Goal: Transaction & Acquisition: Purchase product/service

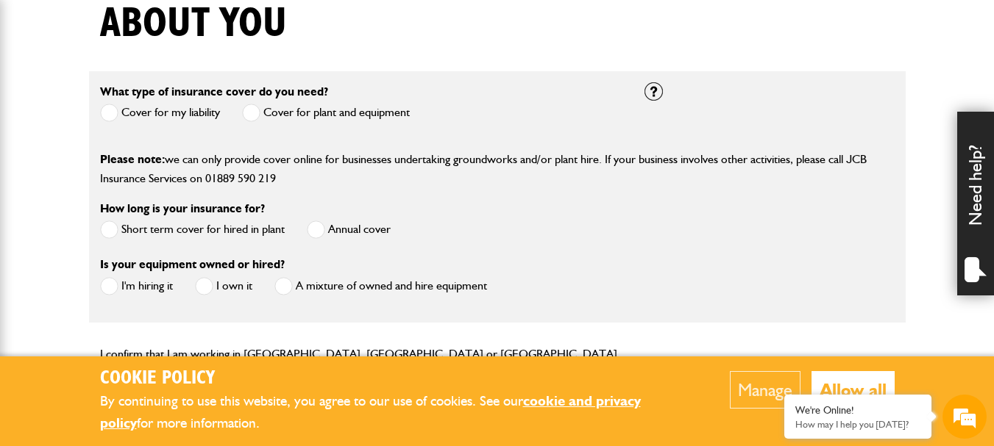
scroll to position [441, 0]
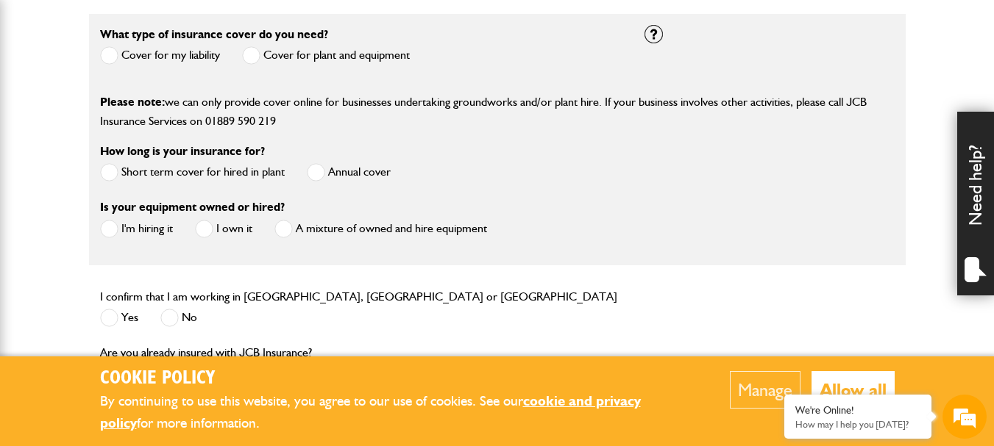
click at [177, 55] on label "Cover for my liability" at bounding box center [160, 55] width 120 height 18
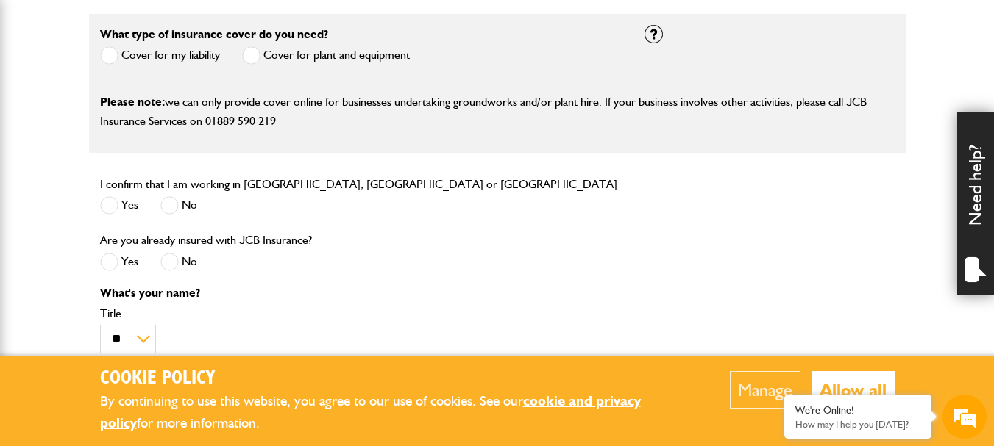
click at [263, 57] on label "Cover for plant and equipment" at bounding box center [326, 55] width 168 height 18
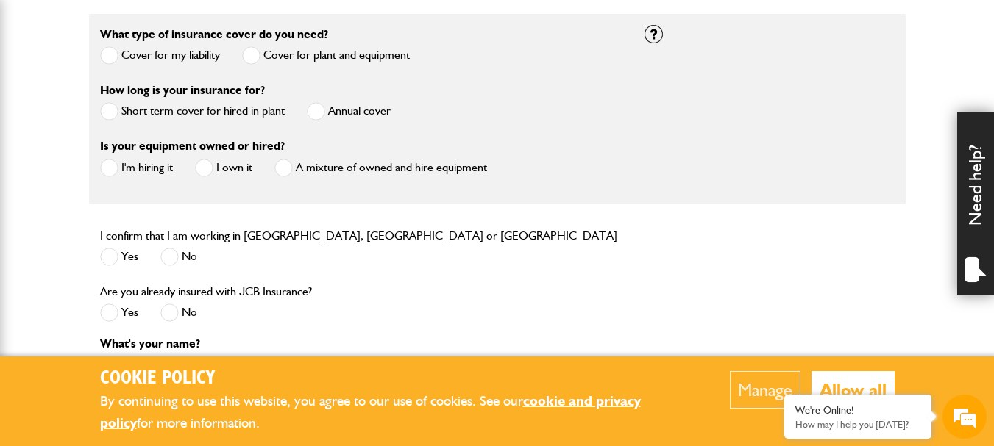
click at [333, 112] on label "Annual cover" at bounding box center [349, 111] width 84 height 18
click at [225, 164] on label "I own it" at bounding box center [223, 168] width 57 height 18
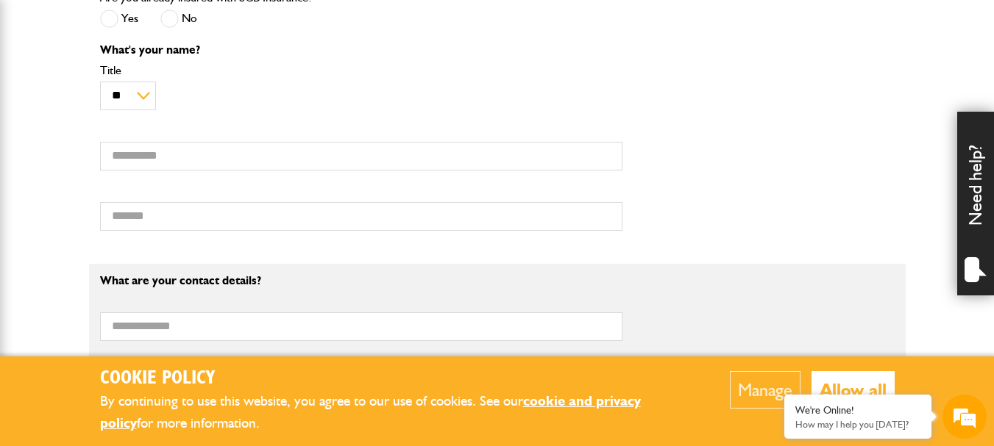
scroll to position [588, 0]
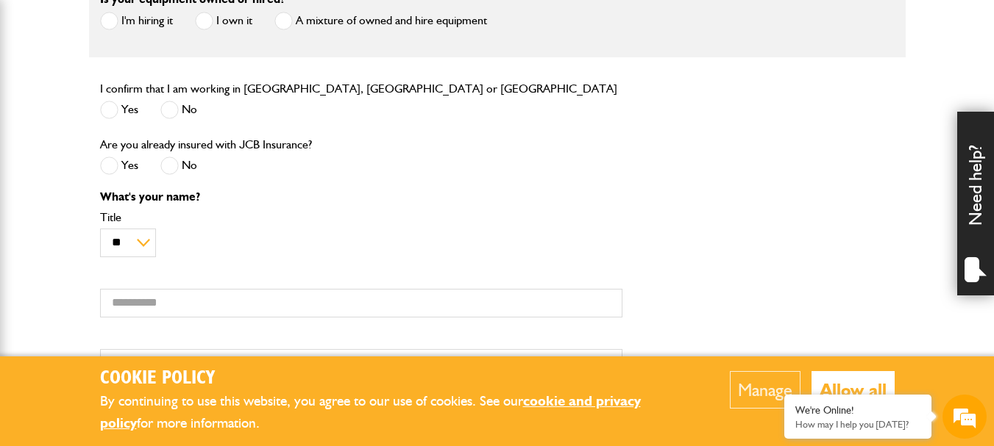
click at [133, 111] on label "Yes" at bounding box center [119, 110] width 38 height 18
click at [179, 165] on label "No" at bounding box center [178, 166] width 37 height 18
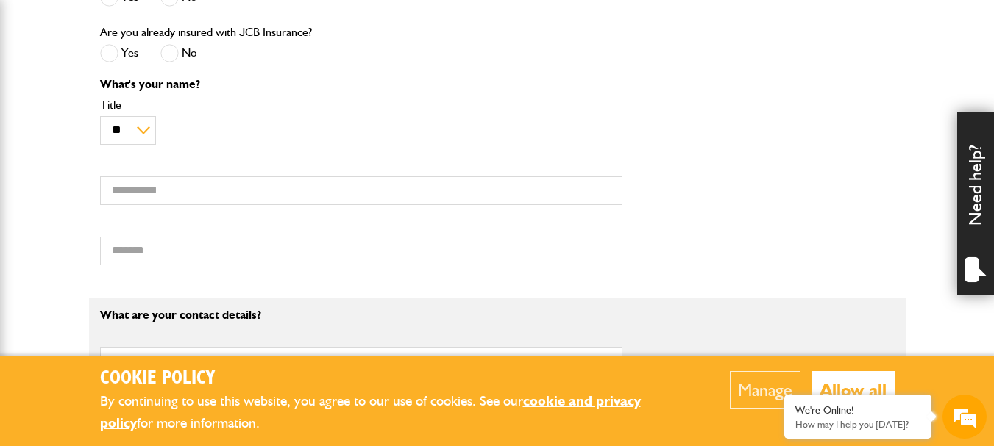
scroll to position [736, 0]
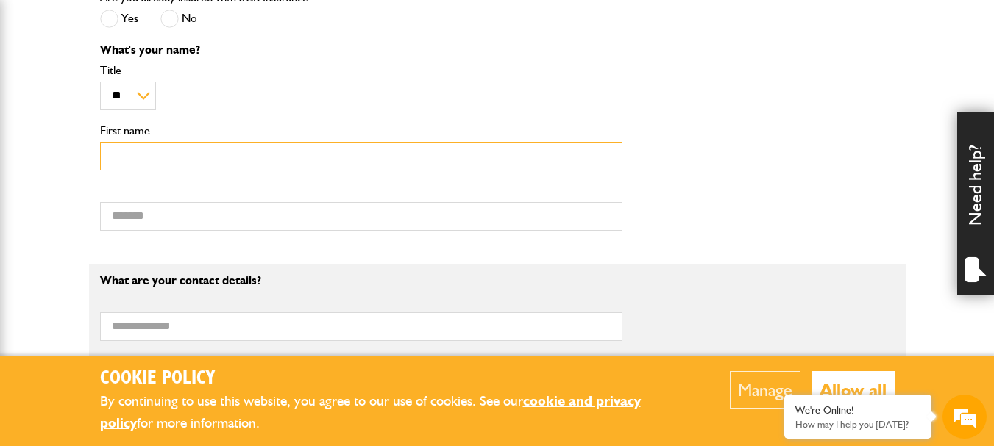
click at [207, 168] on input "First name" at bounding box center [361, 156] width 522 height 29
type input "*******"
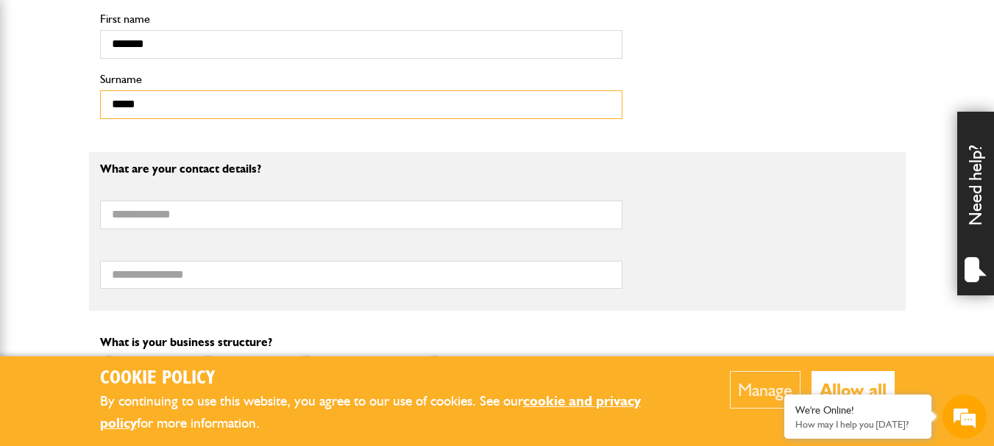
scroll to position [883, 0]
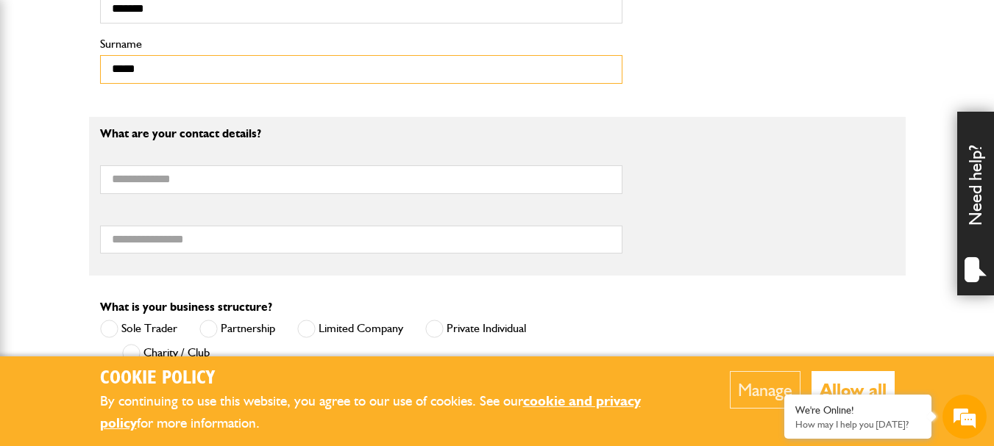
type input "*****"
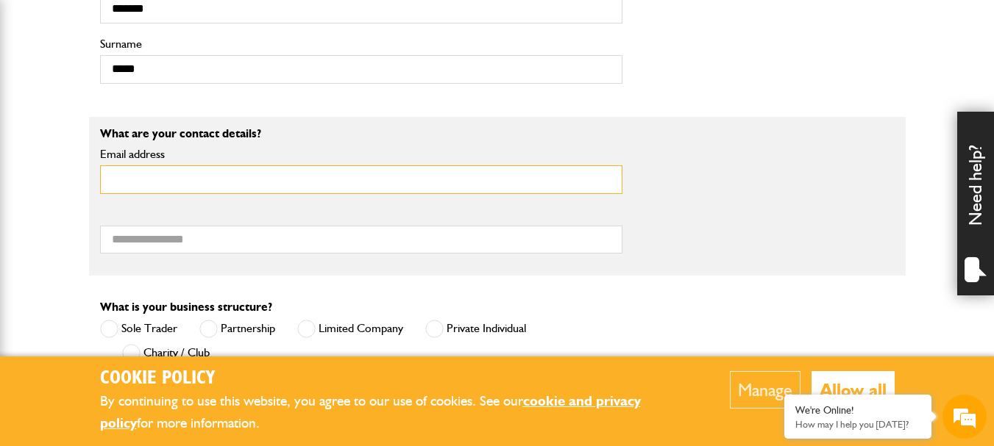
click at [252, 176] on input "Email address" at bounding box center [361, 180] width 522 height 29
type input "**********"
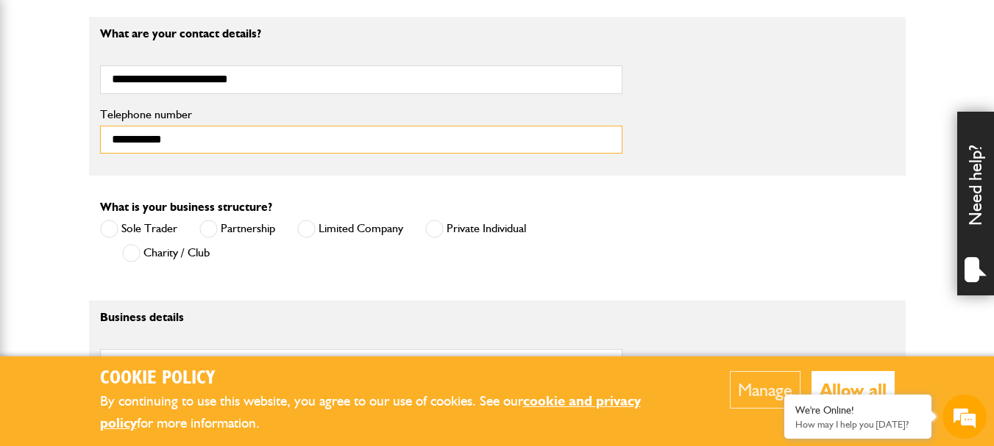
scroll to position [1030, 0]
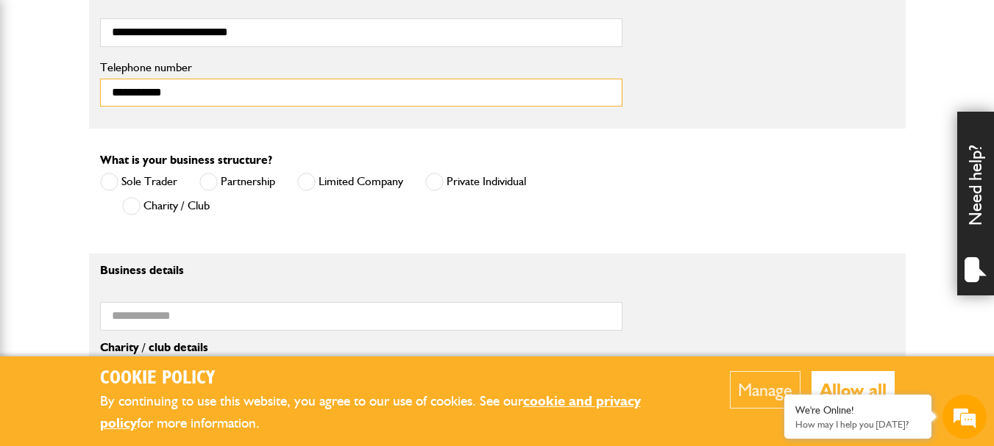
type input "**********"
click at [471, 179] on label "Private Individual" at bounding box center [475, 182] width 101 height 18
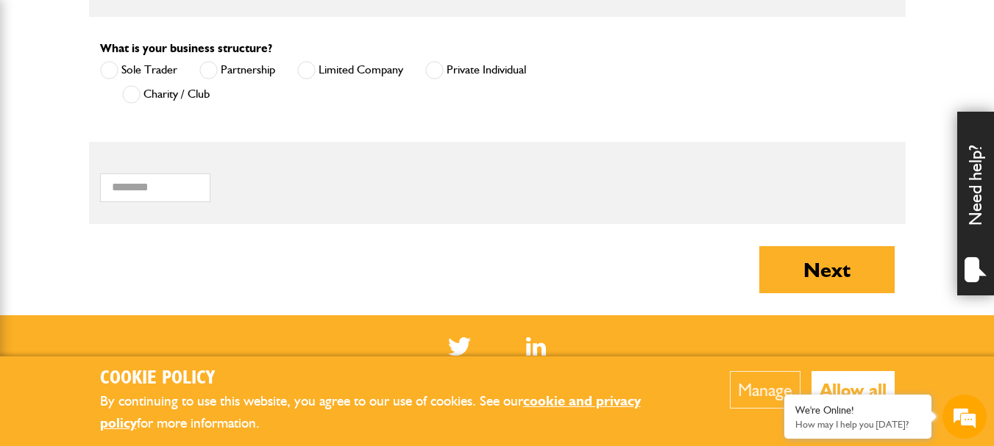
scroll to position [1177, 0]
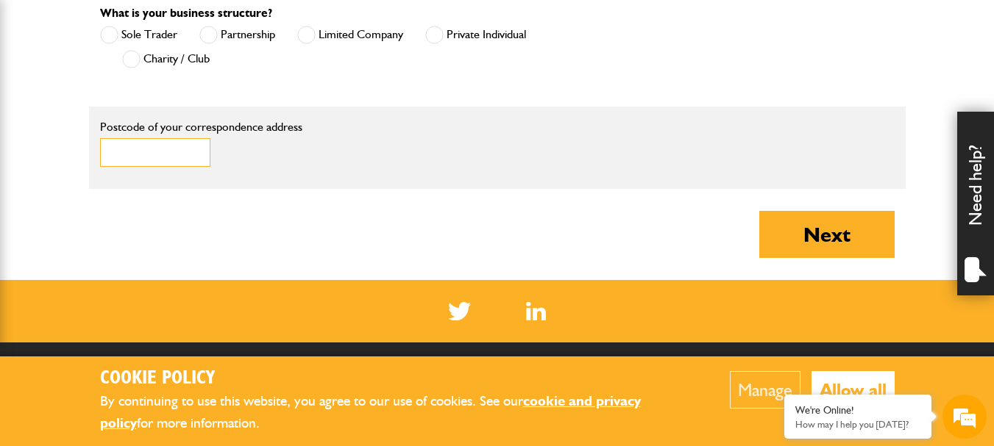
click at [188, 160] on input "Postcode of your correspondence address" at bounding box center [155, 152] width 110 height 29
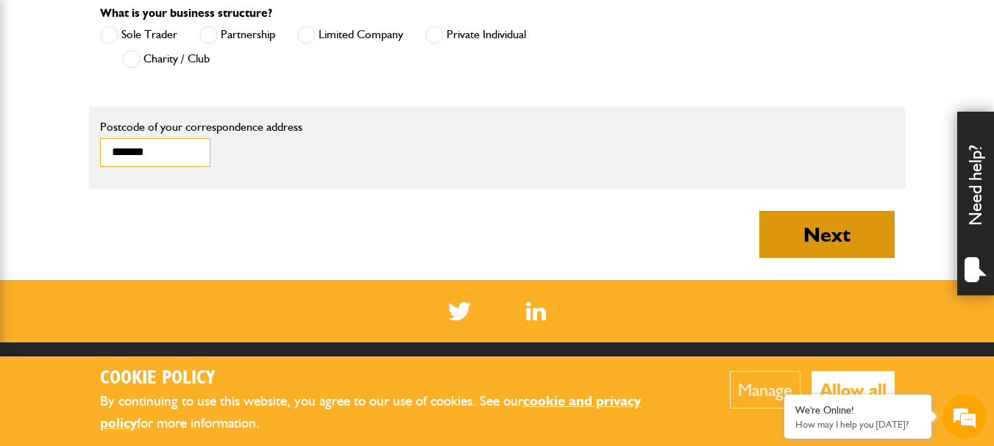
type input "*******"
click at [816, 220] on button "Next" at bounding box center [826, 234] width 135 height 47
type input "**********"
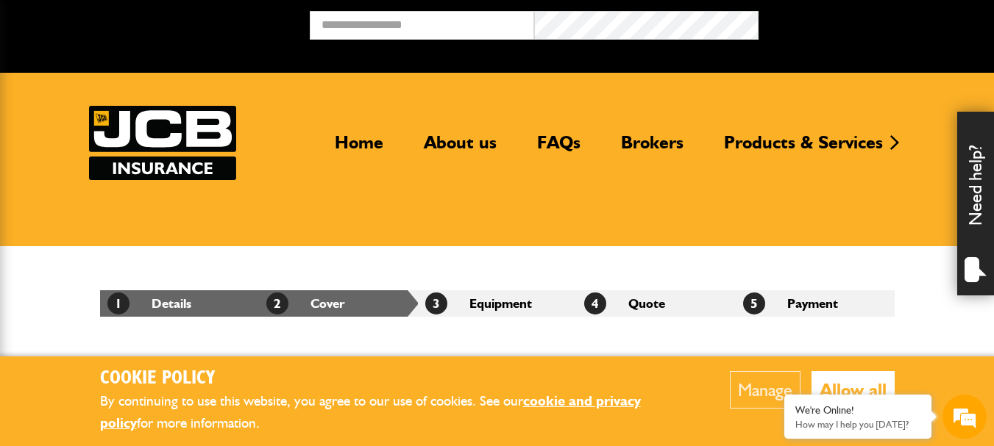
click at [867, 384] on button "Allow all" at bounding box center [852, 390] width 83 height 38
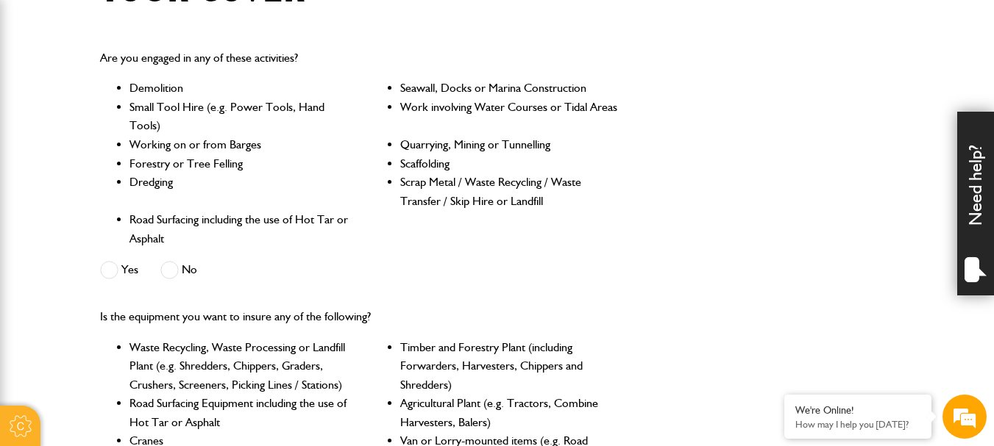
scroll to position [441, 0]
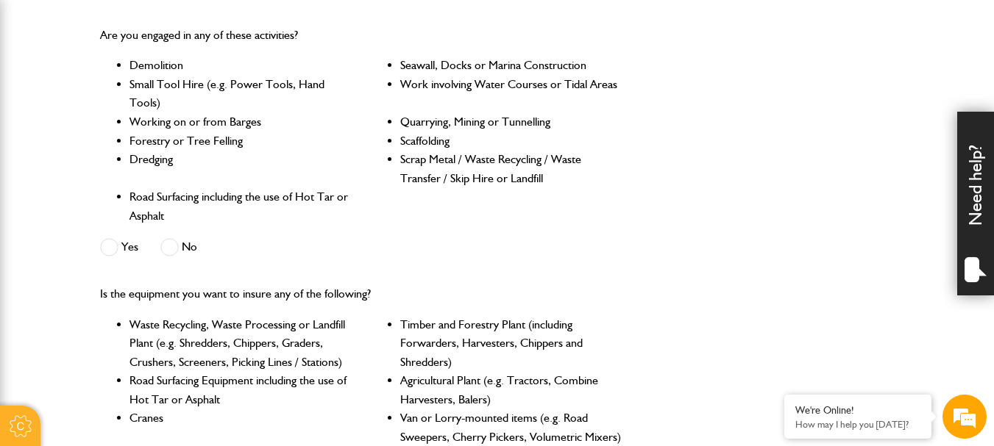
click at [167, 251] on span at bounding box center [169, 247] width 18 height 18
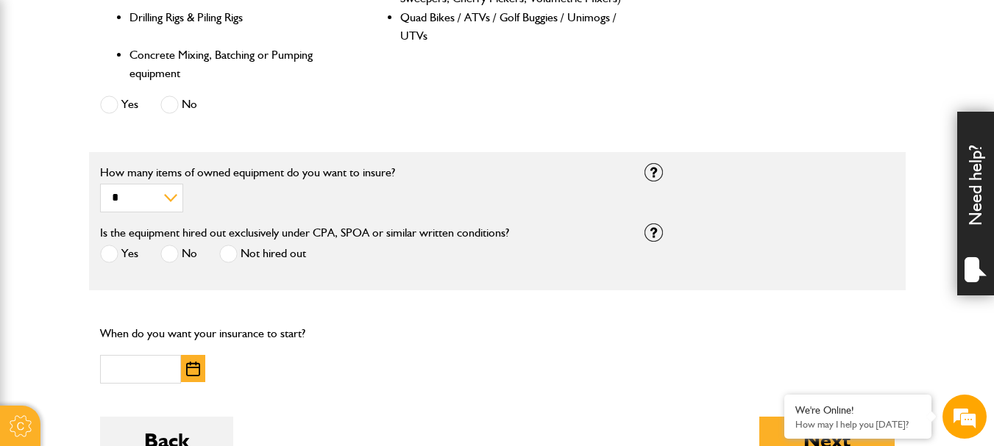
scroll to position [883, 0]
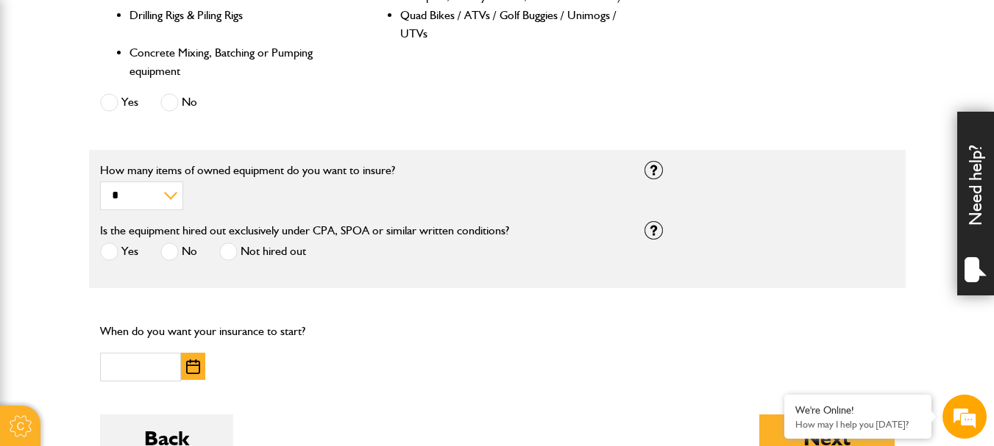
click at [174, 107] on span at bounding box center [169, 102] width 18 height 18
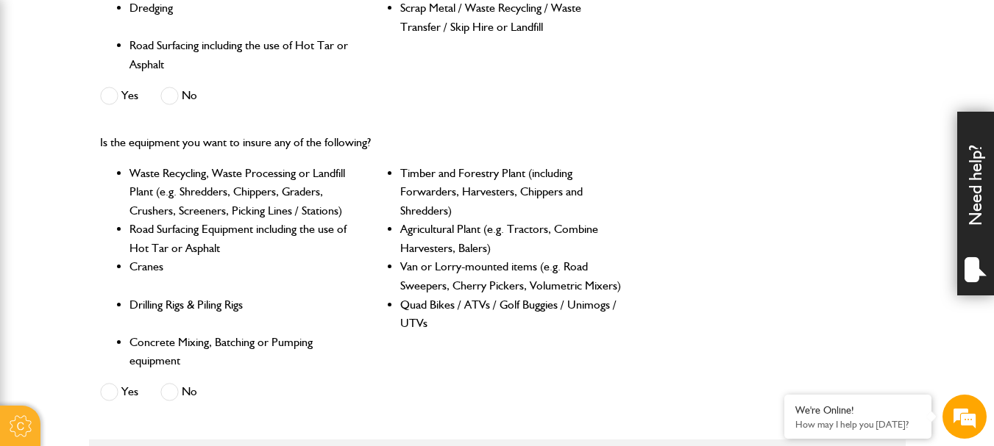
scroll to position [588, 0]
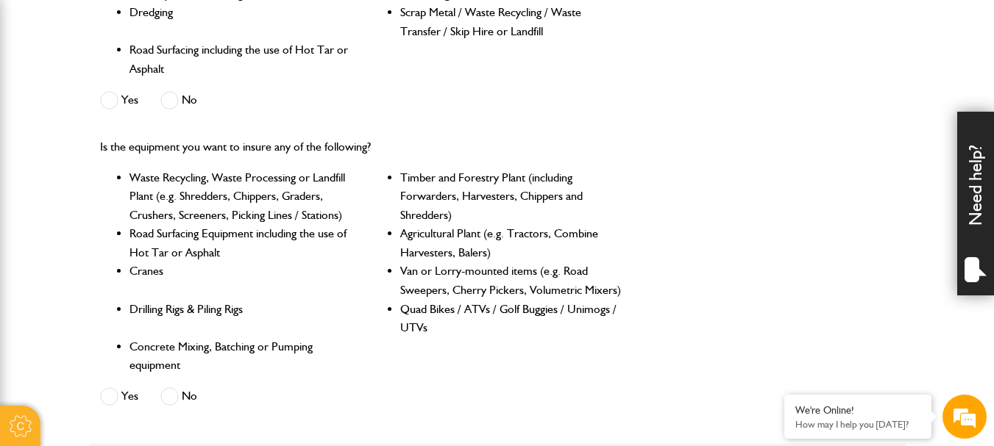
click at [109, 401] on span at bounding box center [109, 397] width 18 height 18
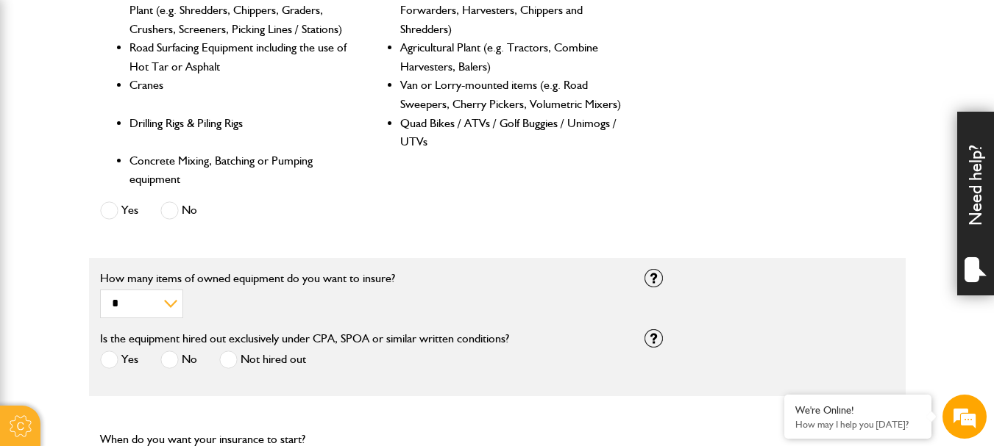
scroll to position [883, 0]
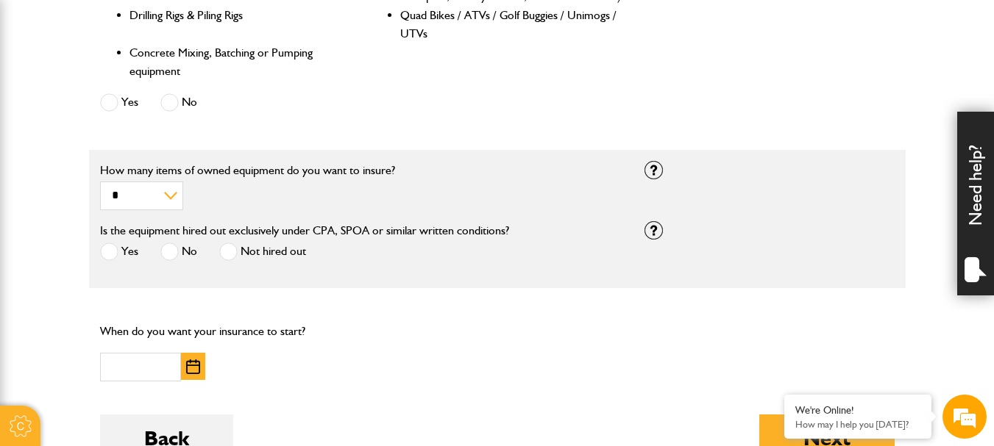
click at [174, 252] on span at bounding box center [169, 252] width 18 height 18
click at [230, 251] on span at bounding box center [228, 252] width 18 height 18
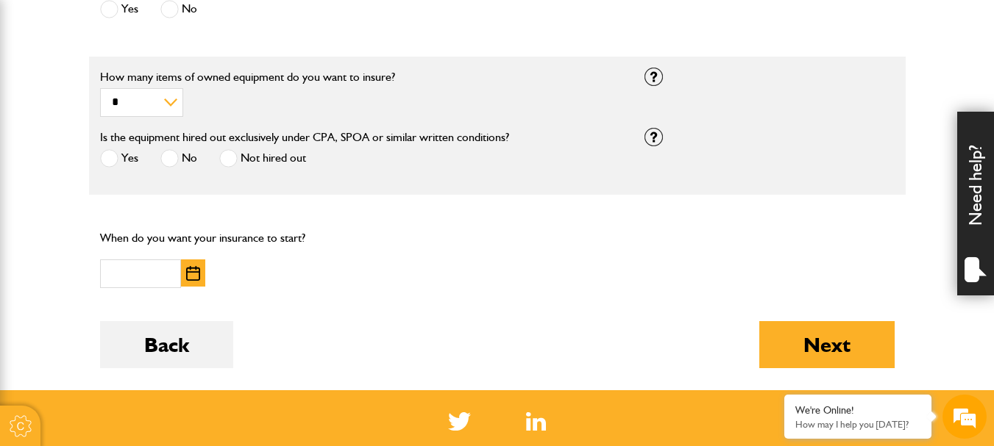
scroll to position [1030, 0]
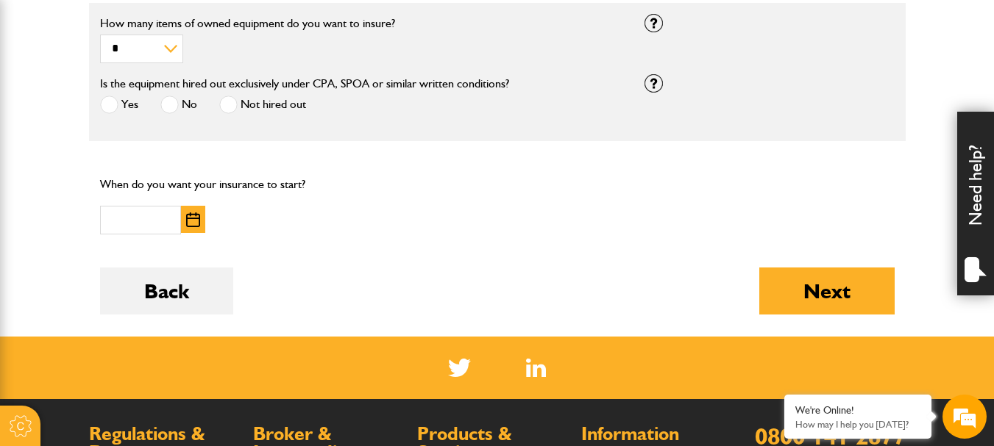
click at [188, 220] on img "button" at bounding box center [193, 220] width 14 height 15
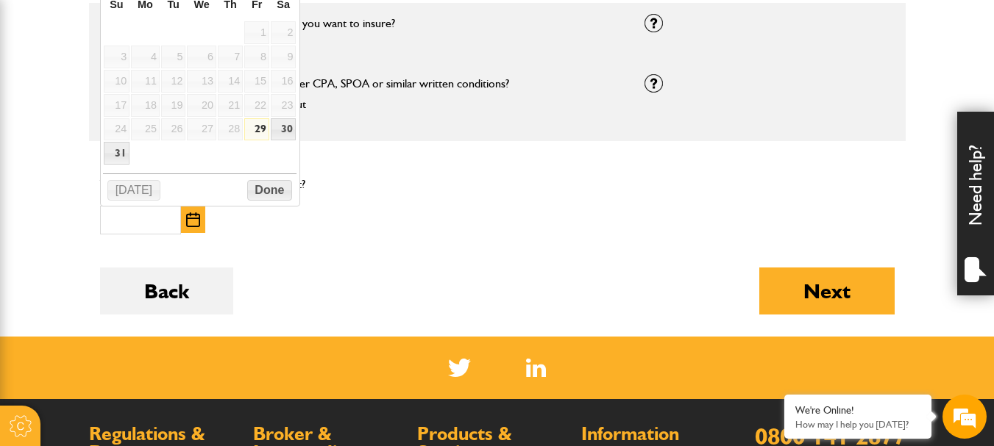
click at [189, 220] on img "button" at bounding box center [193, 220] width 14 height 15
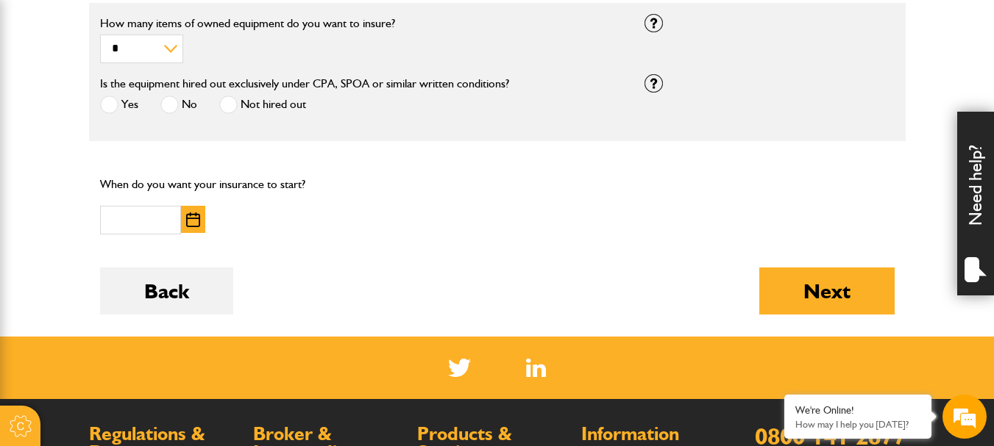
click at [196, 227] on img "button" at bounding box center [193, 220] width 14 height 15
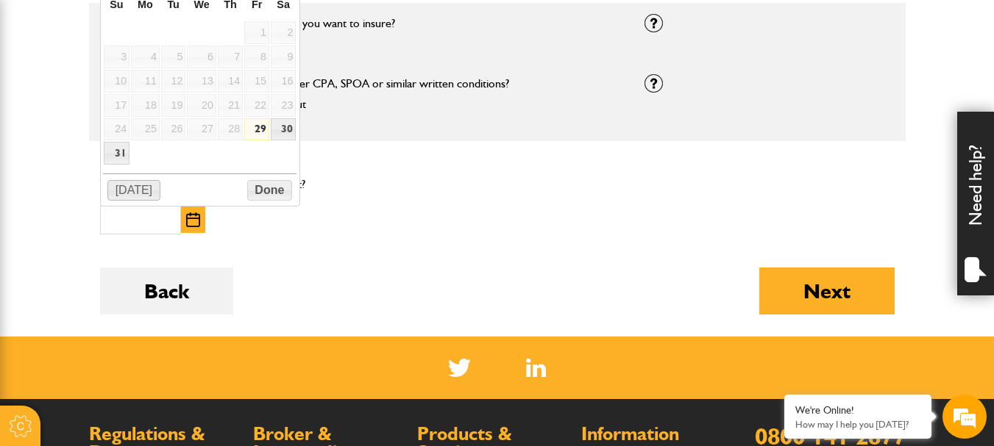
click at [131, 185] on button "[DATE]" at bounding box center [133, 190] width 53 height 21
click at [280, 124] on link "30" at bounding box center [283, 129] width 25 height 23
type input "**********"
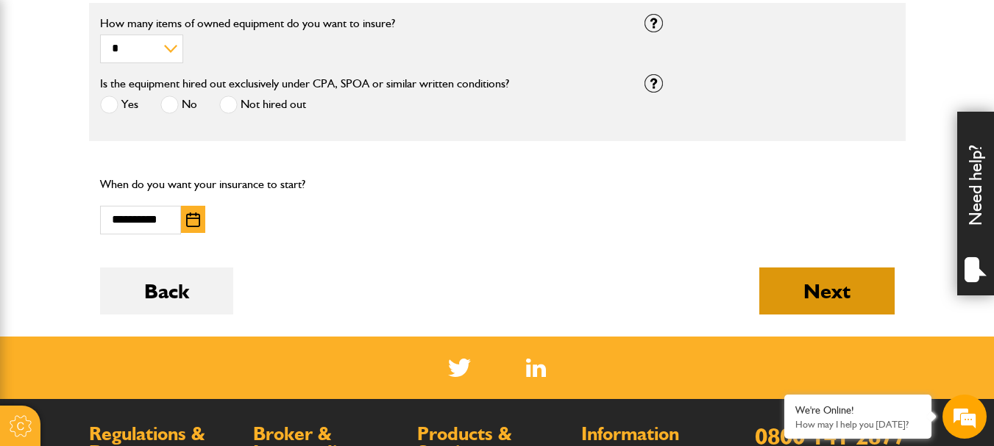
click at [806, 289] on button "Next" at bounding box center [826, 291] width 135 height 47
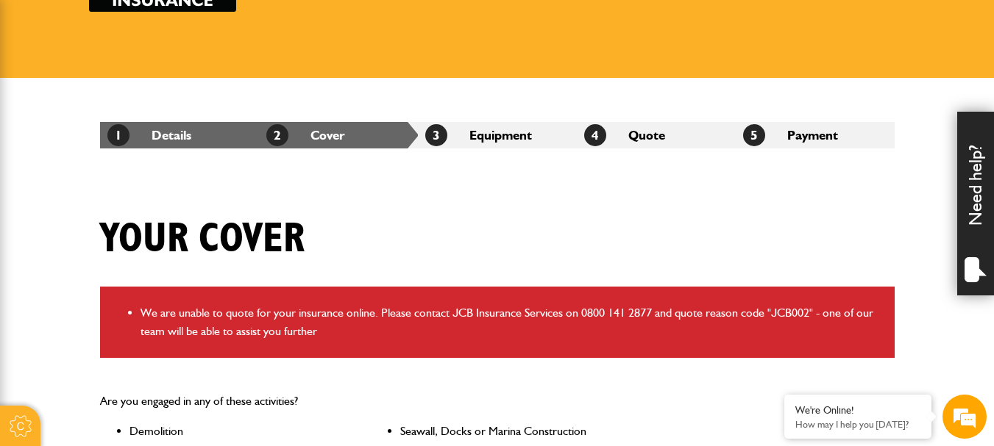
scroll to position [441, 0]
